Goal: Find specific page/section: Find specific page/section

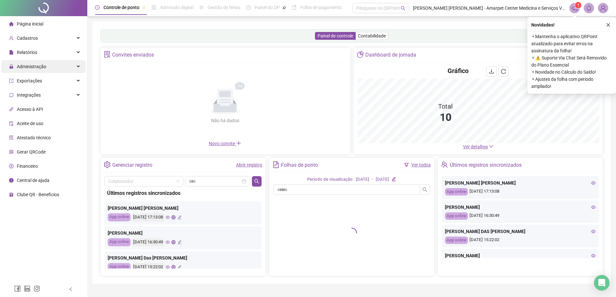
click at [42, 65] on span "Administração" at bounding box center [31, 66] width 29 height 5
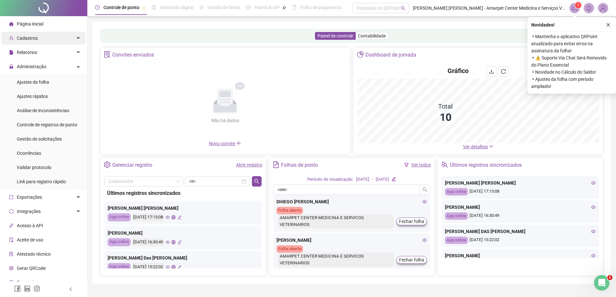
click at [33, 37] on span "Cadastros" at bounding box center [27, 38] width 21 height 5
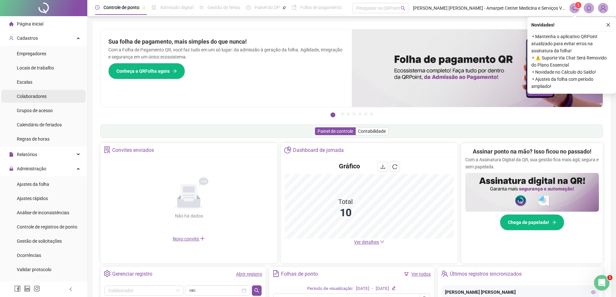
click at [33, 96] on span "Colaboradores" at bounding box center [32, 96] width 30 height 5
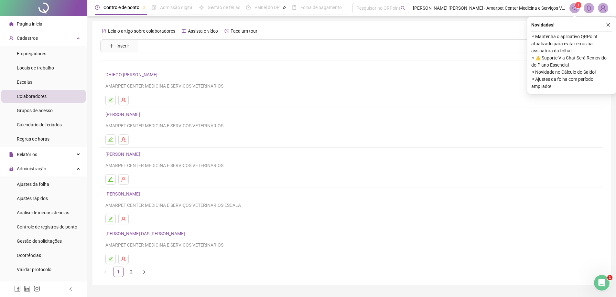
scroll to position [16, 0]
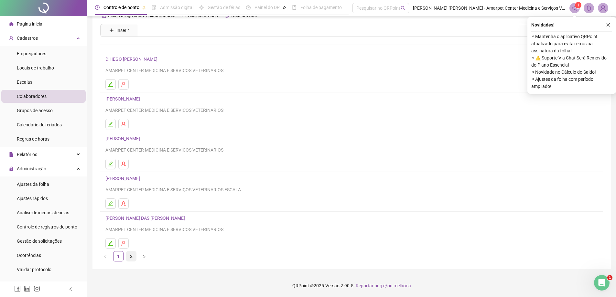
click at [130, 257] on link "2" at bounding box center [131, 257] width 10 height 10
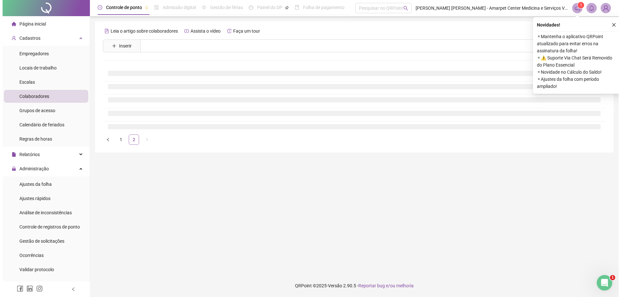
scroll to position [0, 0]
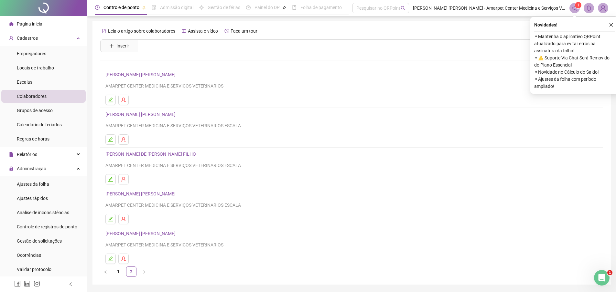
click at [154, 156] on link "[PERSON_NAME] DE [PERSON_NAME] FILHO" at bounding box center [151, 154] width 93 height 5
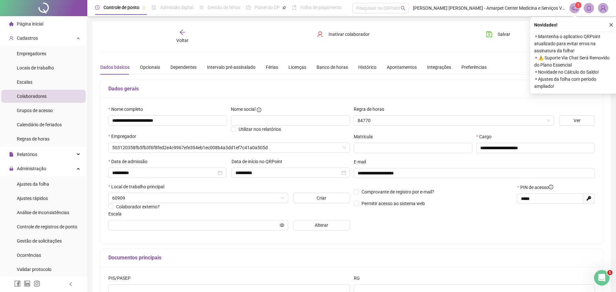
type input "*********"
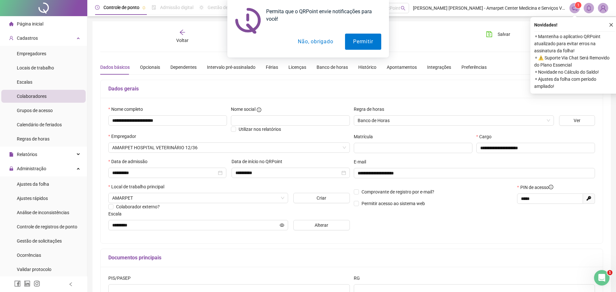
click at [35, 56] on div "Permita que o QRPoint envie notificações para você! Permitir Não, obrigado" at bounding box center [308, 29] width 616 height 58
click at [40, 51] on div "Permita que o QRPoint envie notificações para você! Permitir Não, obrigado" at bounding box center [308, 29] width 616 height 58
click at [37, 52] on div "Permita que o QRPoint envie notificações para você! Permitir Não, obrigado" at bounding box center [308, 29] width 616 height 58
click at [331, 42] on button "Não, obrigado" at bounding box center [315, 42] width 51 height 16
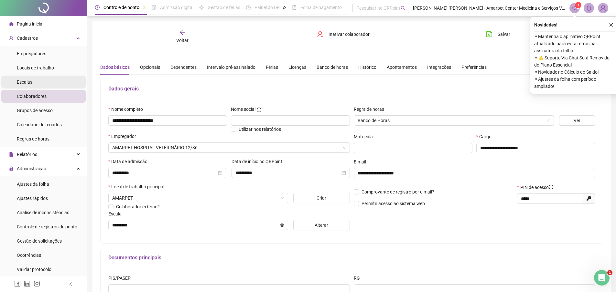
click at [23, 82] on span "Escalas" at bounding box center [25, 82] width 16 height 5
